Goal: Share content: Share content

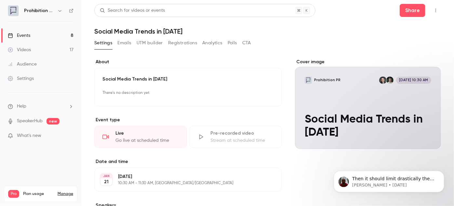
click at [32, 27] on ul "Events 8 Videos 17 Audience Settings" at bounding box center [40, 57] width 81 height 70
click at [27, 30] on link "Events 8" at bounding box center [40, 35] width 81 height 14
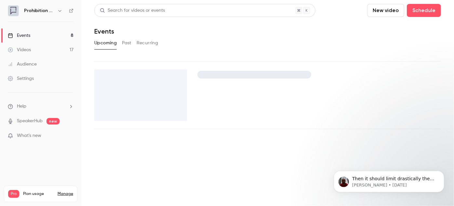
click at [27, 33] on div "Events" at bounding box center [19, 35] width 22 height 7
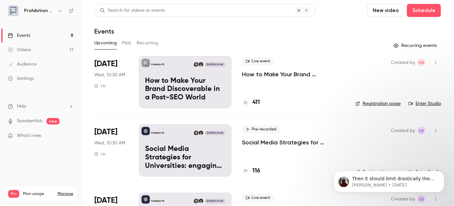
click at [264, 72] on p "How to Make Your Brand Discoverable in a Post-SEO World" at bounding box center [293, 74] width 103 height 8
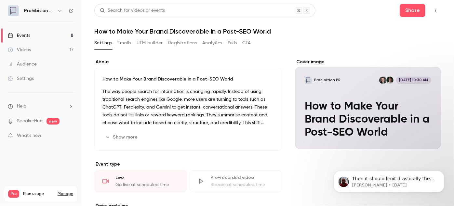
click at [234, 125] on p "The way people search for information is changing rapidly. Instead of using tra…" at bounding box center [189, 107] width 172 height 39
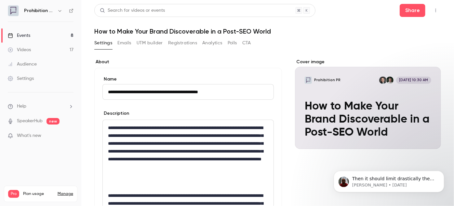
click at [434, 9] on icon "button" at bounding box center [436, 10] width 5 height 5
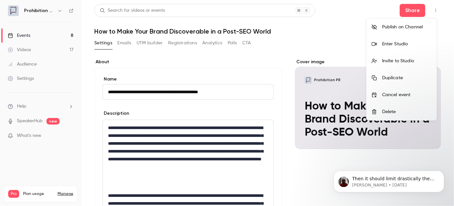
click at [314, 47] on div at bounding box center [227, 103] width 454 height 206
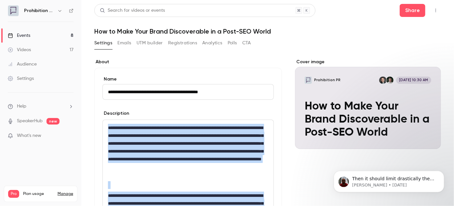
drag, startPoint x: 136, startPoint y: 129, endPoint x: 58, endPoint y: 23, distance: 131.1
click at [58, 23] on div "**********" at bounding box center [227, 103] width 454 height 206
click at [30, 34] on div "Events" at bounding box center [19, 35] width 22 height 7
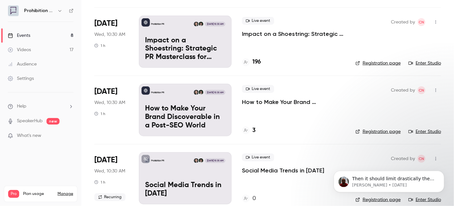
scroll to position [296, 0]
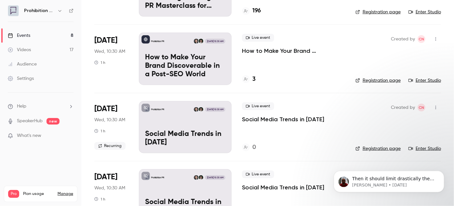
click at [274, 51] on p "How to Make Your Brand Discoverable in a Post-SEO World" at bounding box center [293, 51] width 103 height 8
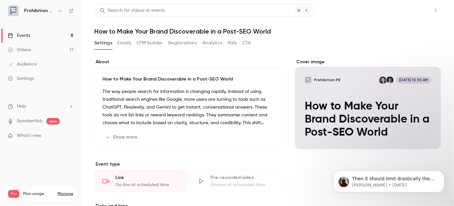
click at [415, 9] on button "Share" at bounding box center [413, 10] width 26 height 13
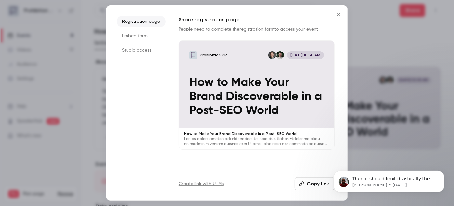
click at [319, 181] on button "Copy link" at bounding box center [315, 183] width 40 height 13
